Goal: Information Seeking & Learning: Find specific fact

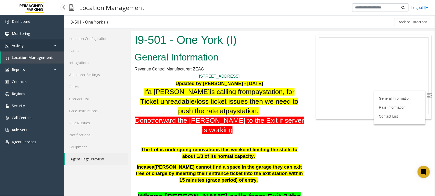
click at [30, 45] on link "Activity" at bounding box center [32, 45] width 64 height 12
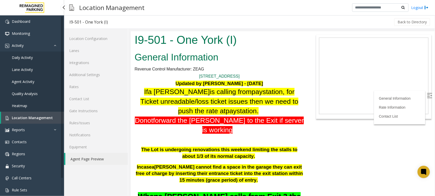
click at [34, 56] on link "Daily Activity" at bounding box center [32, 57] width 64 height 12
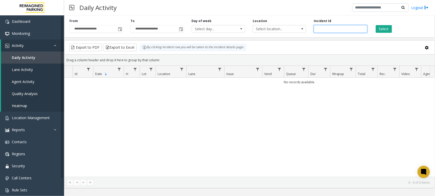
click at [329, 30] on input "number" at bounding box center [340, 29] width 53 height 8
paste input "*******"
click at [379, 27] on button "Select" at bounding box center [384, 29] width 16 height 8
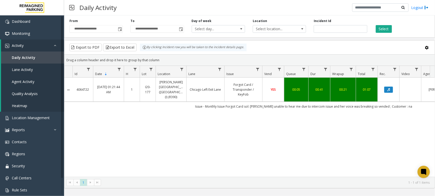
click at [313, 126] on div "4064722 Aug 27, 2025 01:21:44 AM 1 I20-177 Abbott Hospital (Main Hospital) (I) …" at bounding box center [249, 127] width 370 height 99
click at [368, 102] on td "Issue - Monthly Issue Forgot Card sol: parker unable to hear me due to intercom…" at bounding box center [304, 106] width 462 height 9
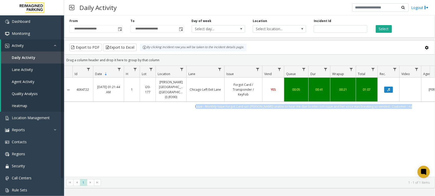
click at [368, 102] on td "Issue - Monthly Issue Forgot Card sol: parker unable to hear me due to intercom…" at bounding box center [304, 106] width 462 height 9
drag, startPoint x: 368, startPoint y: 101, endPoint x: 327, endPoint y: 115, distance: 43.5
click at [321, 127] on div "4064722 Aug 27, 2025 01:21:44 AM 1 I20-177 Abbott Hospital (Main Hospital) (I) …" at bounding box center [249, 127] width 370 height 99
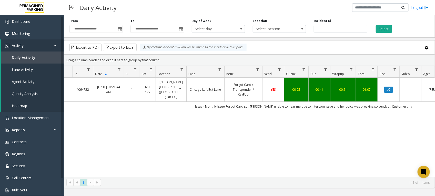
click at [243, 137] on div "4064722 Aug 27, 2025 01:21:44 AM 1 I20-177 Abbott Hospital (Main Hospital) (I) …" at bounding box center [249, 127] width 370 height 99
click at [322, 25] on div "Incident Id *******" at bounding box center [340, 26] width 61 height 14
click at [323, 28] on input "*******" at bounding box center [340, 29] width 53 height 8
paste input "number"
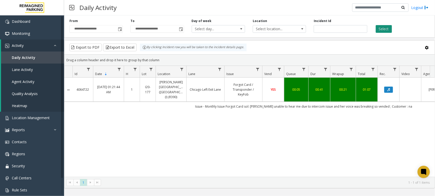
click at [385, 29] on button "Select" at bounding box center [384, 29] width 16 height 8
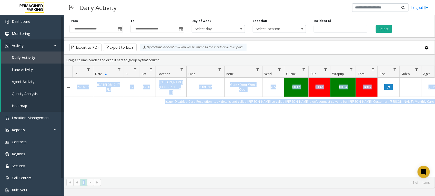
drag, startPoint x: 248, startPoint y: 178, endPoint x: 264, endPoint y: 176, distance: 16.2
click at [264, 176] on kendo-grid "Export to PDF Export to Excel By clicking Incident row you will be taken to the…" at bounding box center [249, 114] width 371 height 148
drag, startPoint x: 264, startPoint y: 176, endPoint x: 231, endPoint y: 127, distance: 58.6
click at [231, 127] on div "3979767 May 12, 2025 05:12:47 PM 17 L21093100 Wells Fargo Center (L) Right Exit…" at bounding box center [249, 127] width 370 height 99
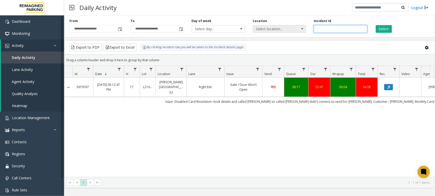
drag, startPoint x: 331, startPoint y: 28, endPoint x: 277, endPoint y: 27, distance: 54.1
click at [280, 28] on div "**********" at bounding box center [249, 25] width 371 height 24
paste input "number"
click at [387, 30] on button "Select" at bounding box center [384, 29] width 16 height 8
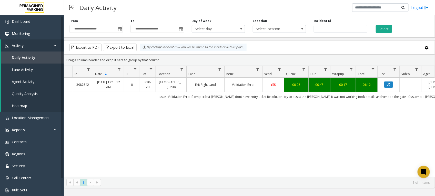
click at [243, 114] on div "3987542 May 21, 2025 12:15:12 AM 0 R30-20 Green Lake Village (R390) Exit Right …" at bounding box center [249, 127] width 370 height 99
click at [388, 85] on icon "Data table" at bounding box center [388, 84] width 3 height 3
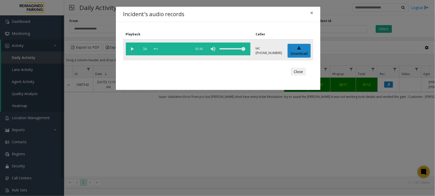
click at [134, 49] on vg-play-pause at bounding box center [132, 49] width 13 height 13
click at [133, 49] on vg-play-pause at bounding box center [132, 49] width 13 height 13
click at [133, 51] on vg-play-pause at bounding box center [132, 49] width 13 height 13
click at [131, 47] on vg-play-pause at bounding box center [132, 49] width 13 height 13
click at [132, 50] on vg-play-pause at bounding box center [132, 49] width 13 height 13
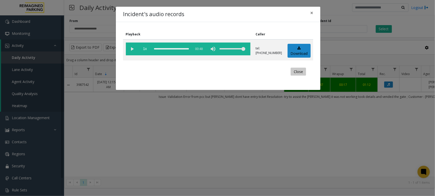
click at [296, 70] on button "Close" at bounding box center [298, 72] width 15 height 8
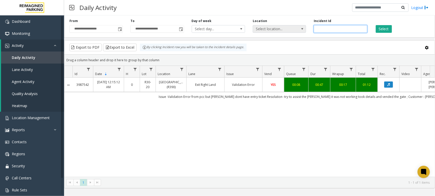
drag, startPoint x: 334, startPoint y: 31, endPoint x: 283, endPoint y: 26, distance: 51.5
click at [283, 26] on div "**********" at bounding box center [249, 25] width 371 height 24
paste input "number"
click at [380, 32] on button "Select" at bounding box center [384, 29] width 16 height 8
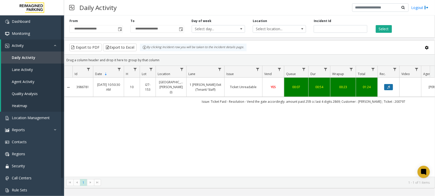
click at [390, 85] on button "Data table" at bounding box center [388, 87] width 9 height 6
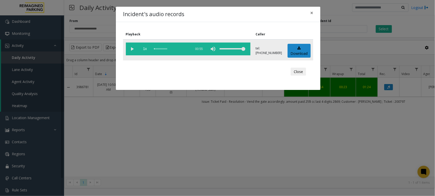
click at [130, 48] on vg-play-pause at bounding box center [132, 49] width 13 height 13
click at [154, 49] on div "scrub bar" at bounding box center [171, 49] width 35 height 13
click at [299, 72] on button "Close" at bounding box center [298, 72] width 15 height 8
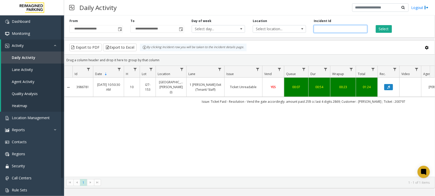
drag, startPoint x: 332, startPoint y: 28, endPoint x: 254, endPoint y: 22, distance: 78.4
click at [254, 22] on div "**********" at bounding box center [249, 25] width 371 height 24
paste input "number"
click at [382, 32] on button "Select" at bounding box center [384, 29] width 16 height 8
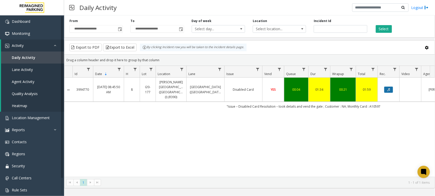
click at [386, 89] on button "Data table" at bounding box center [388, 90] width 9 height 6
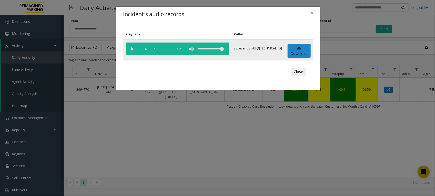
click at [132, 52] on vg-play-pause at bounding box center [132, 49] width 13 height 13
click at [154, 48] on div "scrub bar" at bounding box center [160, 49] width 13 height 13
click at [297, 71] on button "Close" at bounding box center [298, 72] width 15 height 8
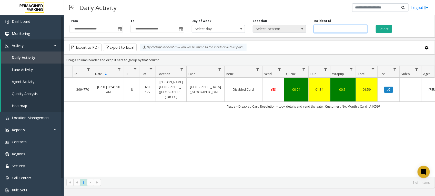
drag, startPoint x: 350, startPoint y: 29, endPoint x: 277, endPoint y: 30, distance: 72.8
click at [277, 30] on div "**********" at bounding box center [249, 25] width 371 height 24
paste input "number"
type input "*******"
click at [379, 26] on button "Select" at bounding box center [384, 29] width 16 height 8
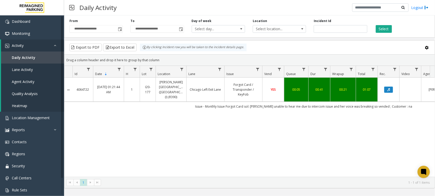
click at [253, 103] on td "Issue - Monthly Issue Forgot Card sol: parker unable to hear me due to intercom…" at bounding box center [304, 106] width 462 height 9
click at [337, 105] on td "Issue - Monthly Issue Forgot Card sol: parker unable to hear me due to intercom…" at bounding box center [304, 106] width 462 height 9
click at [243, 140] on div "4064722 Aug 27, 2025 01:21:44 AM 1 I20-177 Abbott Hospital (Main Hospital) (I) …" at bounding box center [249, 127] width 370 height 99
click at [33, 117] on span "Location Management" at bounding box center [31, 117] width 38 height 5
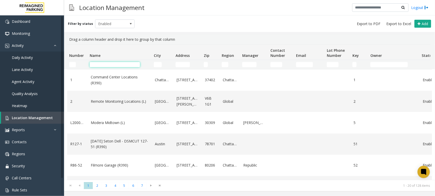
click at [107, 66] on input "Name Filter" at bounding box center [115, 64] width 50 height 5
click at [121, 62] on input "Name Filter" at bounding box center [115, 64] width 50 height 5
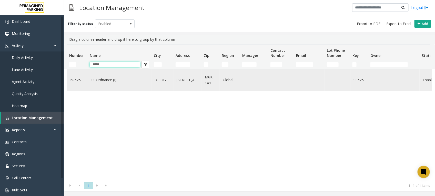
type input "*****"
click at [117, 79] on link "11 Ordnance (I)" at bounding box center [120, 80] width 58 height 6
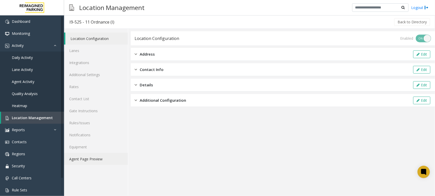
click at [103, 158] on link "Agent Page Preview" at bounding box center [96, 159] width 64 height 12
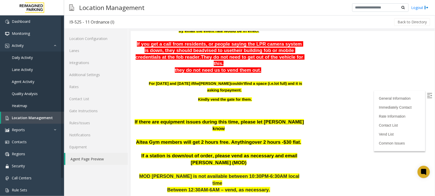
scroll to position [96, 0]
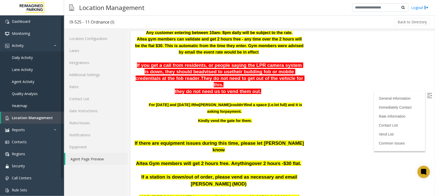
click at [264, 95] on p at bounding box center [218, 98] width 169 height 7
click at [271, 103] on p "For Saturday and Sunday if the parker couldn't find a space ( i.e. lot full) an…" at bounding box center [225, 107] width 157 height 13
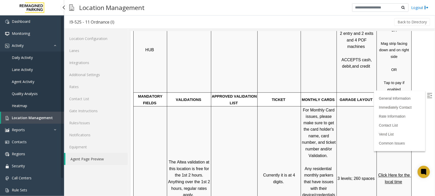
scroll to position [352, 0]
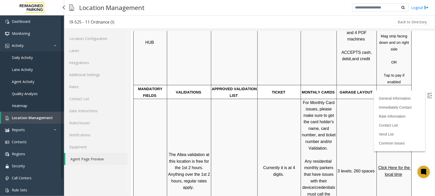
click at [427, 97] on img at bounding box center [429, 95] width 5 height 5
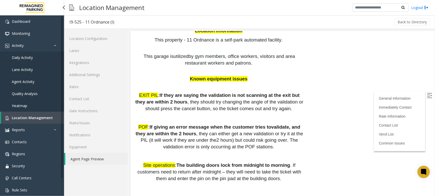
scroll to position [737, 0]
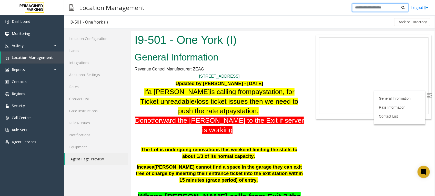
click at [371, 6] on input "text" at bounding box center [380, 7] width 56 height 9
paste input "*******"
type input "*******"
click at [38, 58] on span "Location Management" at bounding box center [32, 57] width 41 height 5
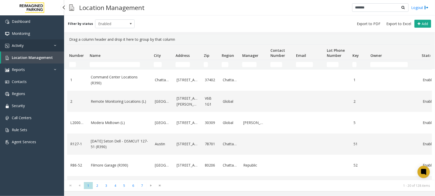
click at [26, 42] on link "Activity" at bounding box center [32, 45] width 64 height 12
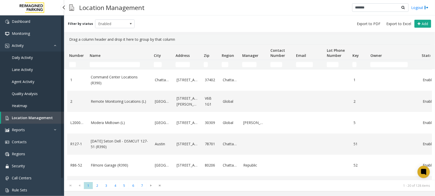
click at [30, 56] on span "Daily Activity" at bounding box center [22, 57] width 21 height 5
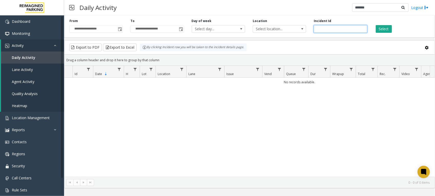
click at [336, 30] on input "number" at bounding box center [340, 29] width 53 height 8
paste input "*******"
click at [387, 27] on button "Select" at bounding box center [384, 29] width 16 height 8
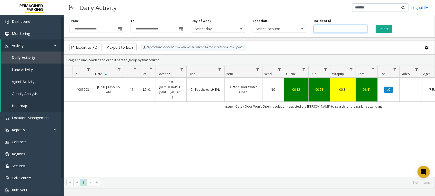
drag, startPoint x: 339, startPoint y: 29, endPoint x: 281, endPoint y: 23, distance: 58.4
click at [281, 23] on div "**********" at bounding box center [249, 25] width 371 height 24
paste input "number"
click at [386, 27] on button "Select" at bounding box center [384, 29] width 16 height 8
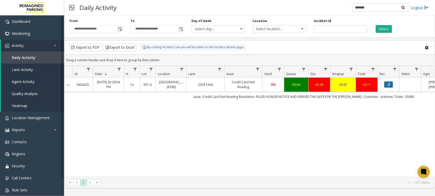
click at [389, 86] on icon "Data table" at bounding box center [388, 84] width 3 height 3
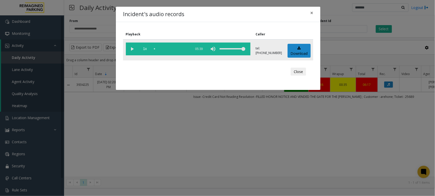
click at [135, 49] on vg-play-pause at bounding box center [132, 49] width 13 height 13
click at [313, 14] on button "×" at bounding box center [311, 13] width 10 height 13
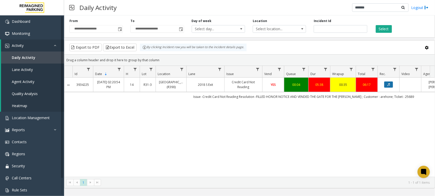
click at [387, 86] on icon "Data table" at bounding box center [388, 84] width 3 height 3
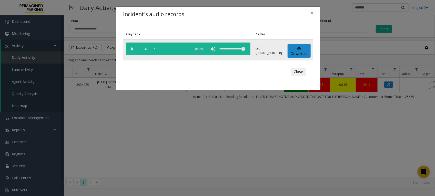
click at [133, 48] on vg-play-pause at bounding box center [132, 49] width 13 height 13
click at [309, 13] on button "×" at bounding box center [311, 13] width 10 height 13
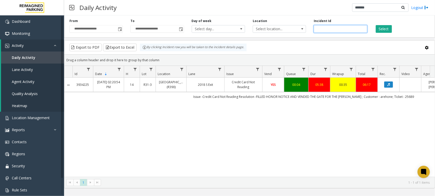
click at [325, 29] on input "*******" at bounding box center [340, 29] width 53 height 8
paste input "number"
type input "*******"
click at [386, 29] on button "Select" at bounding box center [384, 29] width 16 height 8
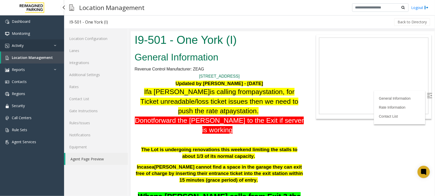
click at [28, 44] on link "Activity" at bounding box center [32, 45] width 64 height 12
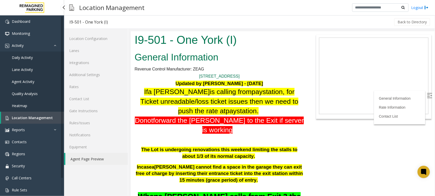
click at [29, 58] on span "Daily Activity" at bounding box center [22, 57] width 21 height 5
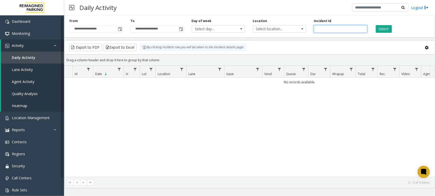
click at [339, 29] on input "number" at bounding box center [340, 29] width 53 height 8
paste input "*******"
click at [385, 29] on button "Select" at bounding box center [384, 29] width 16 height 8
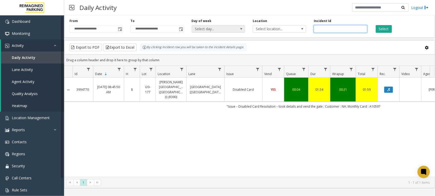
drag, startPoint x: 335, startPoint y: 28, endPoint x: 212, endPoint y: 28, distance: 123.0
click at [212, 28] on div "**********" at bounding box center [249, 25] width 371 height 24
paste input "number"
type input "*******"
click at [382, 29] on button "Select" at bounding box center [384, 29] width 16 height 8
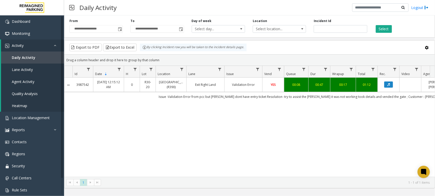
click at [232, 130] on div "3987542 May 21, 2025 12:15:12 AM 0 R30-20 Green Lake Village (R390) Exit Right …" at bounding box center [249, 127] width 370 height 99
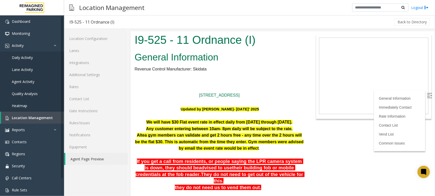
scroll to position [737, 0]
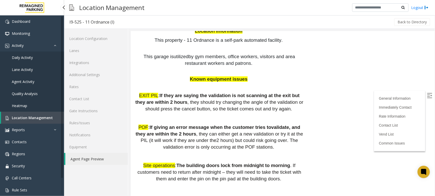
click at [26, 57] on span "Daily Activity" at bounding box center [22, 57] width 21 height 5
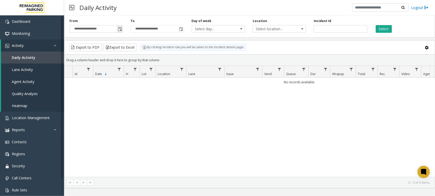
click at [121, 28] on span "Toggle popup" at bounding box center [120, 29] width 4 height 4
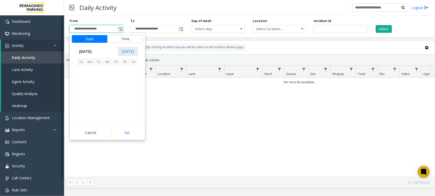
scroll to position [91849, 0]
click at [118, 106] on span "28" at bounding box center [116, 105] width 9 height 9
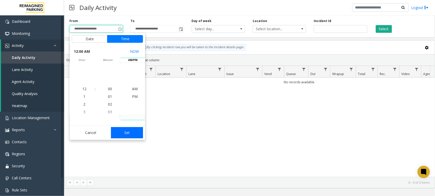
click at [132, 130] on button "Set" at bounding box center [127, 132] width 32 height 11
type input "**********"
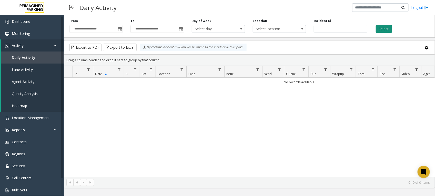
click at [387, 30] on button "Select" at bounding box center [384, 29] width 16 height 8
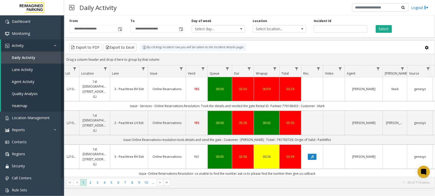
scroll to position [0, 105]
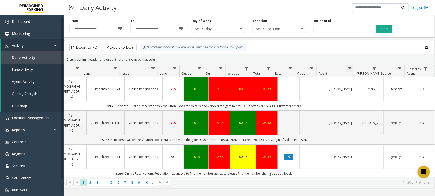
click at [349, 70] on span "Data table" at bounding box center [350, 69] width 4 height 4
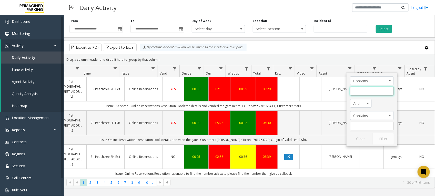
click at [357, 94] on input "Agent Filter" at bounding box center [372, 91] width 44 height 9
type input "*****"
click button "Filter" at bounding box center [383, 138] width 21 height 11
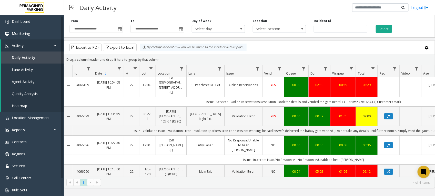
scroll to position [12, 0]
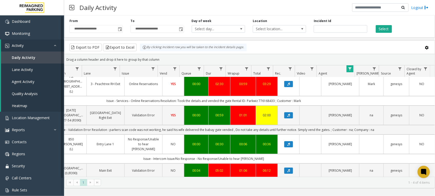
scroll to position [0, 105]
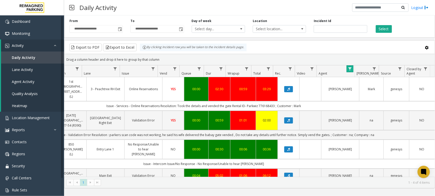
click at [352, 67] on link "Data table" at bounding box center [349, 68] width 7 height 7
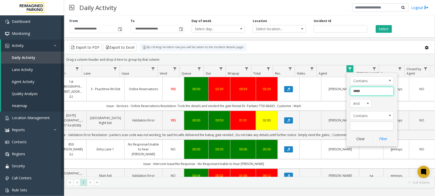
drag, startPoint x: 363, startPoint y: 92, endPoint x: 346, endPoint y: 92, distance: 17.2
click at [346, 92] on app-root "**********" at bounding box center [217, 98] width 435 height 196
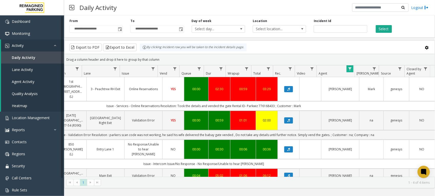
click at [351, 70] on span "Data table" at bounding box center [350, 69] width 4 height 4
click at [348, 71] on span "Data table" at bounding box center [350, 69] width 4 height 4
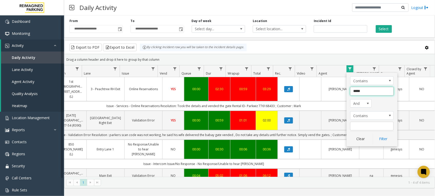
click at [358, 91] on input "*****" at bounding box center [372, 91] width 44 height 9
type input "*****"
click button "Filter" at bounding box center [383, 138] width 21 height 11
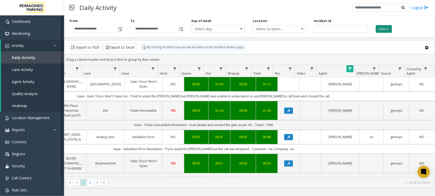
click at [384, 28] on button "Select" at bounding box center [384, 29] width 16 height 8
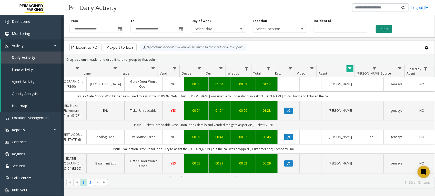
click at [384, 28] on button "Select" at bounding box center [384, 29] width 16 height 8
click at [383, 29] on button "Select" at bounding box center [384, 29] width 16 height 8
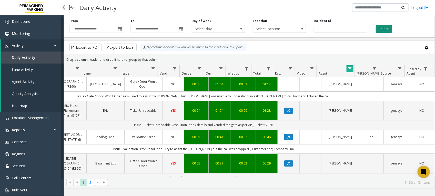
click at [383, 29] on button "Select" at bounding box center [384, 29] width 16 height 8
click at [381, 29] on button "Select" at bounding box center [384, 29] width 16 height 8
click at [286, 85] on button "Data table" at bounding box center [288, 84] width 9 height 6
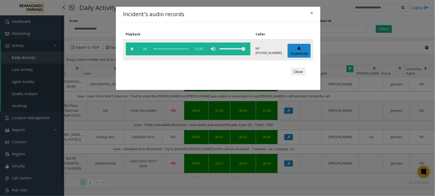
click at [132, 49] on vg-play-pause at bounding box center [132, 49] width 13 height 13
click at [182, 48] on div "scrub bar" at bounding box center [171, 49] width 35 height 13
click at [298, 72] on button "Close" at bounding box center [298, 72] width 15 height 8
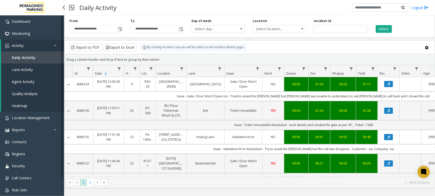
click at [84, 86] on link "4066134" at bounding box center [83, 84] width 14 height 5
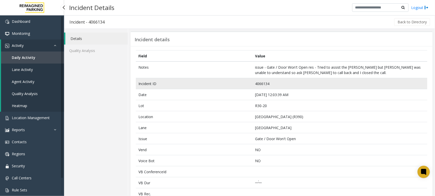
click at [258, 82] on td "4066134" at bounding box center [339, 83] width 175 height 11
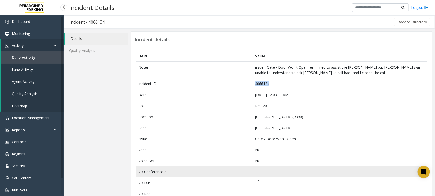
copy td "4066134"
